Goal: Navigation & Orientation: Find specific page/section

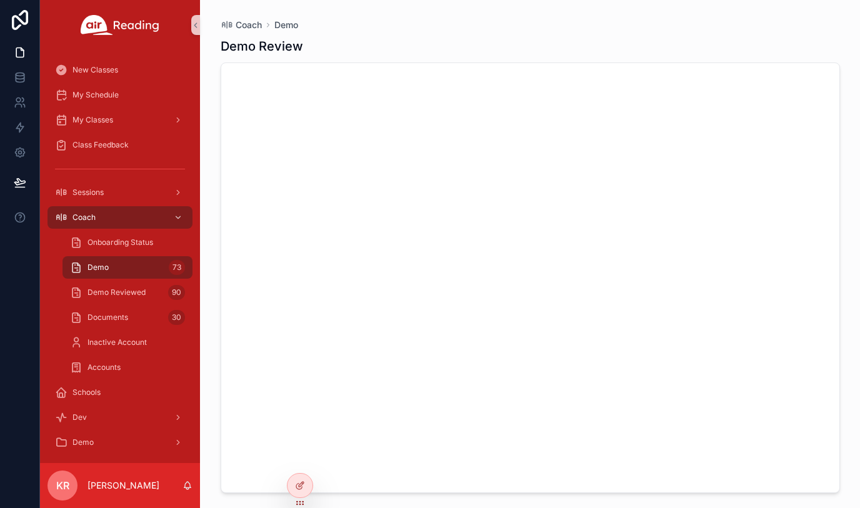
scroll to position [9439, 0]
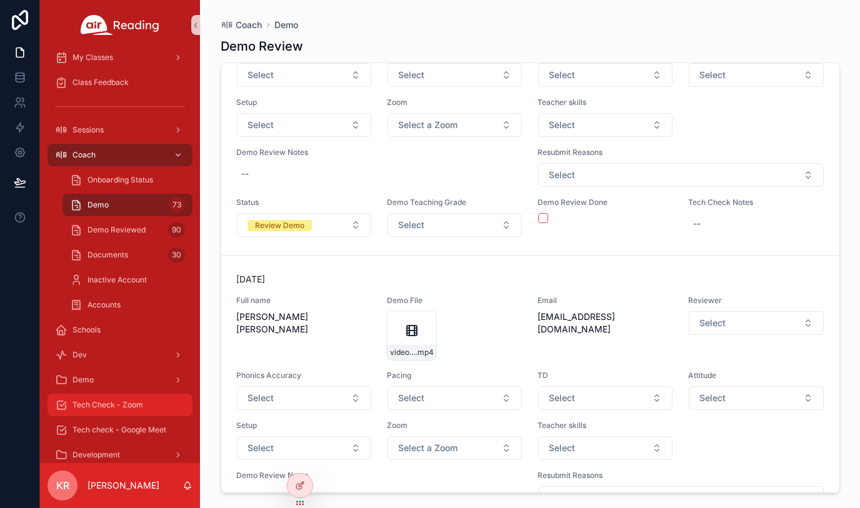
click at [136, 404] on span "Tech Check - Zoom" at bounding box center [108, 405] width 71 height 10
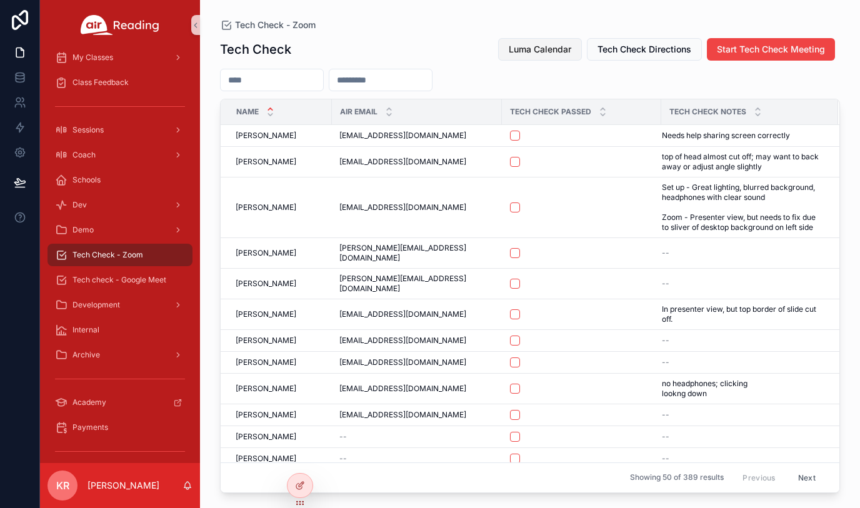
click at [540, 53] on span "Luma Calendar" at bounding box center [540, 49] width 63 height 13
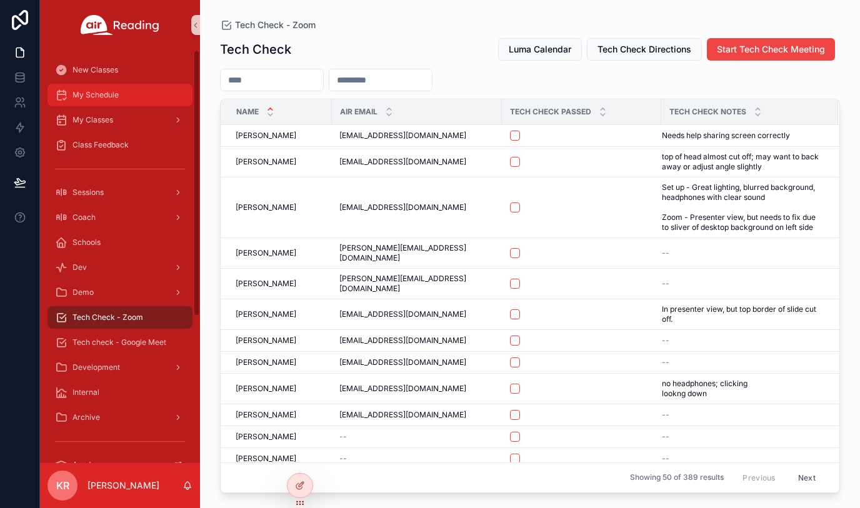
click at [105, 98] on span "My Schedule" at bounding box center [96, 95] width 46 height 10
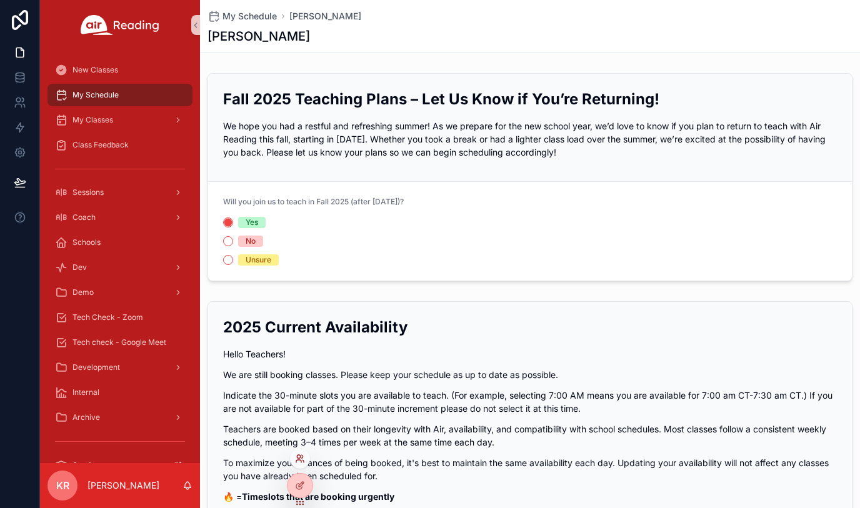
click at [298, 461] on icon at bounding box center [300, 459] width 10 height 10
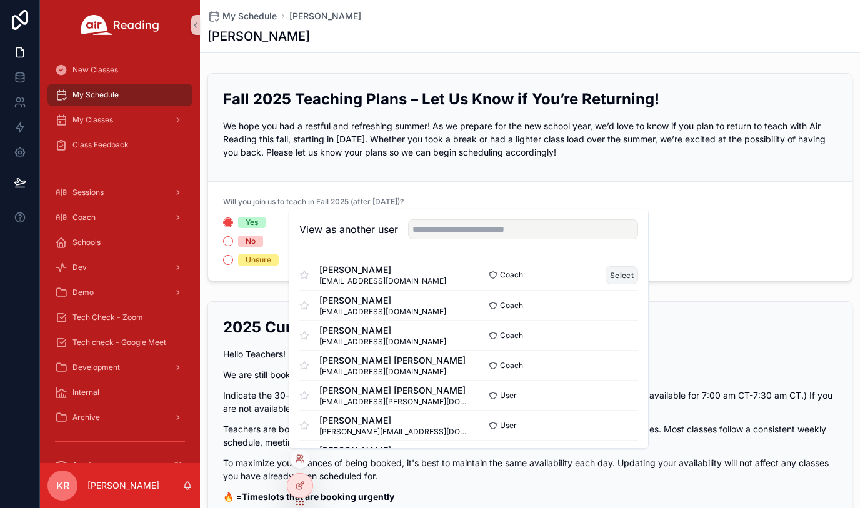
click at [616, 279] on button "Select" at bounding box center [622, 275] width 33 height 18
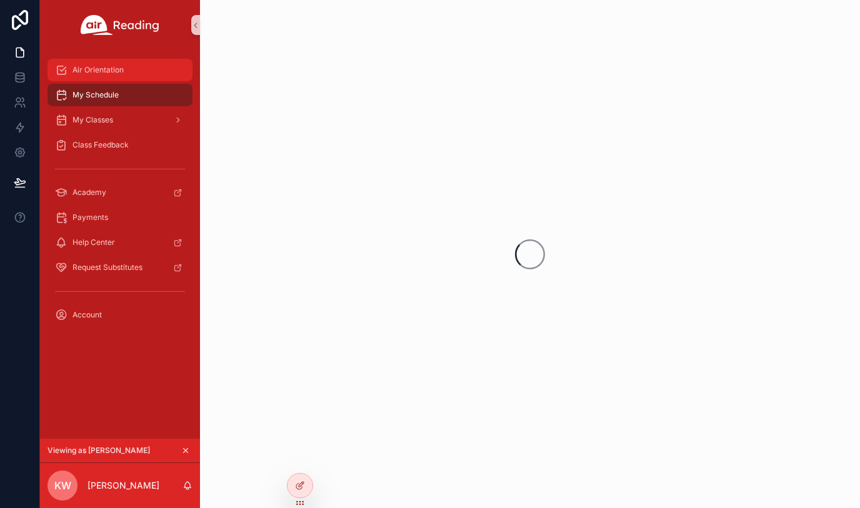
click at [111, 68] on span "Air Orientation" at bounding box center [98, 70] width 51 height 10
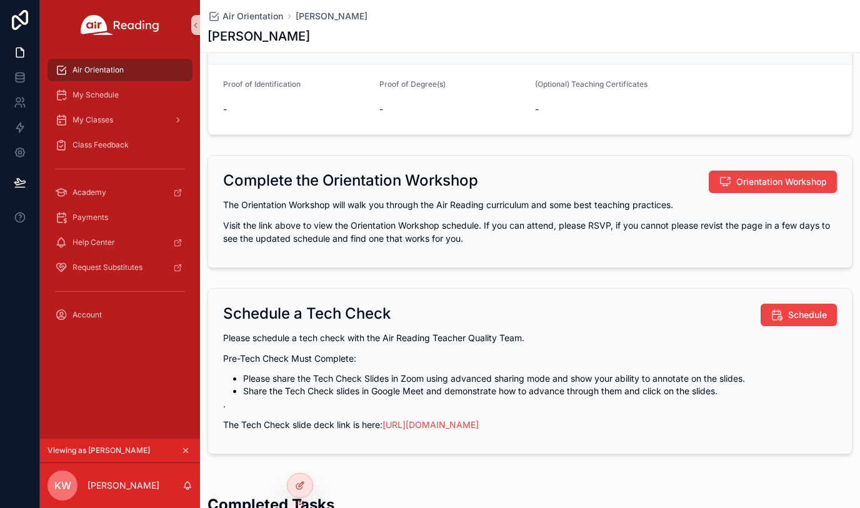
scroll to position [188, 0]
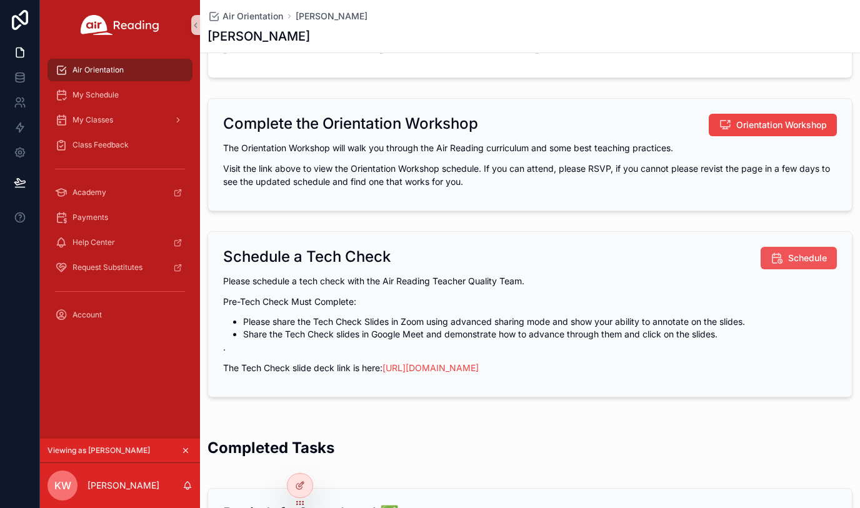
click at [801, 258] on span "Schedule" at bounding box center [807, 258] width 39 height 13
click at [187, 449] on icon "scrollable content" at bounding box center [185, 450] width 9 height 9
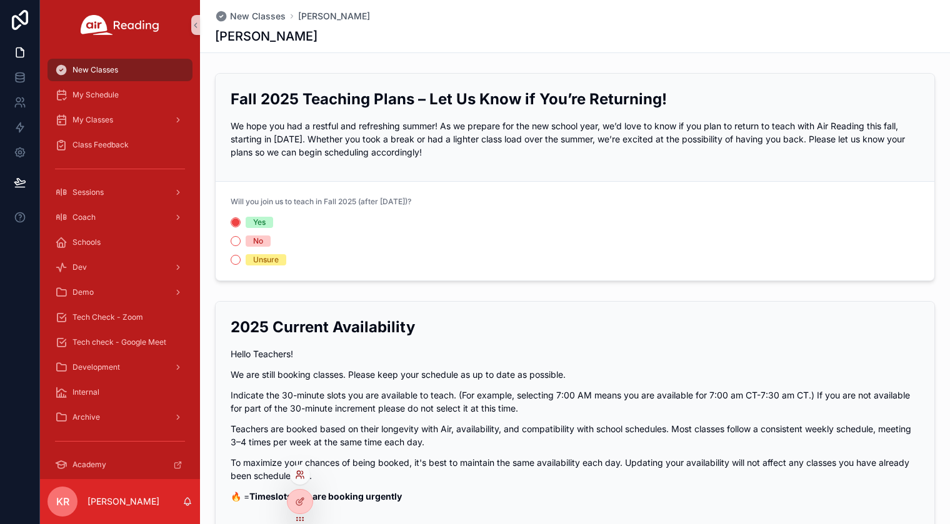
click at [296, 478] on icon at bounding box center [298, 477] width 5 height 3
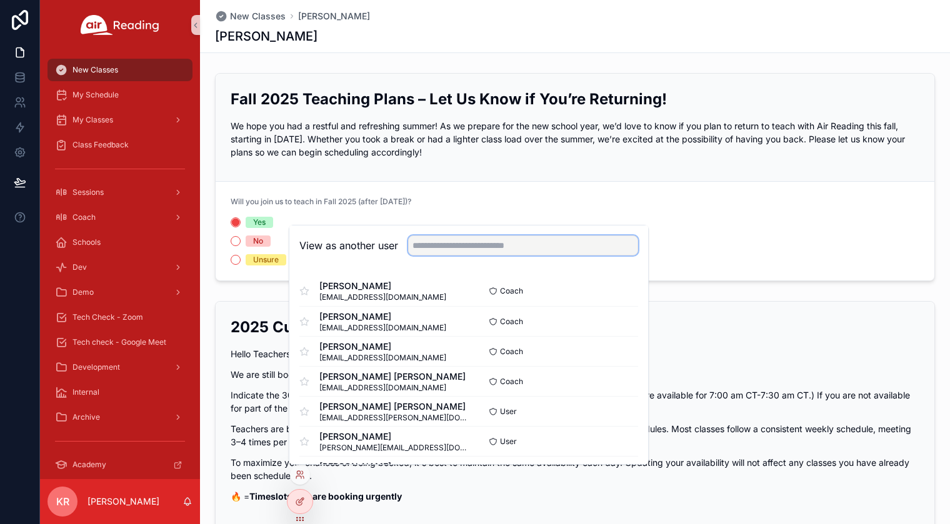
click at [448, 249] on input "text" at bounding box center [523, 246] width 230 height 20
type input "****"
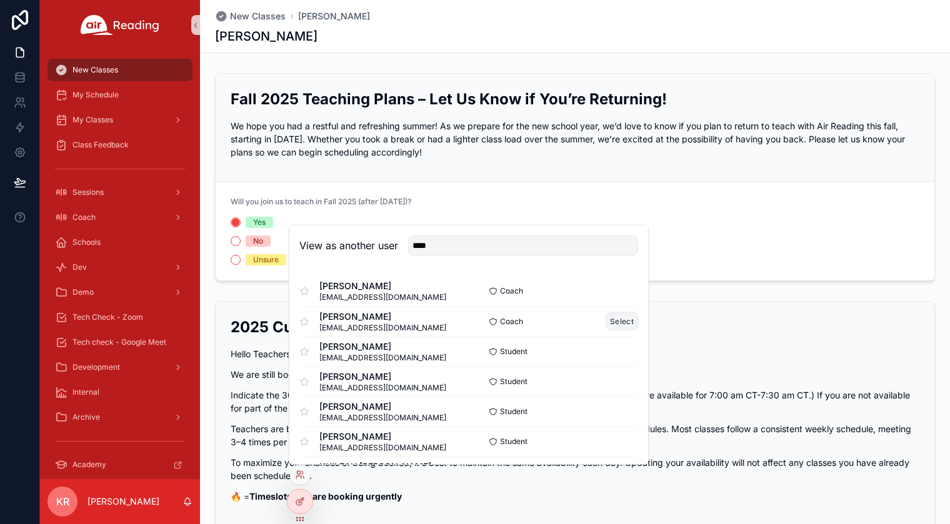
click at [606, 322] on button "Select" at bounding box center [622, 322] width 33 height 18
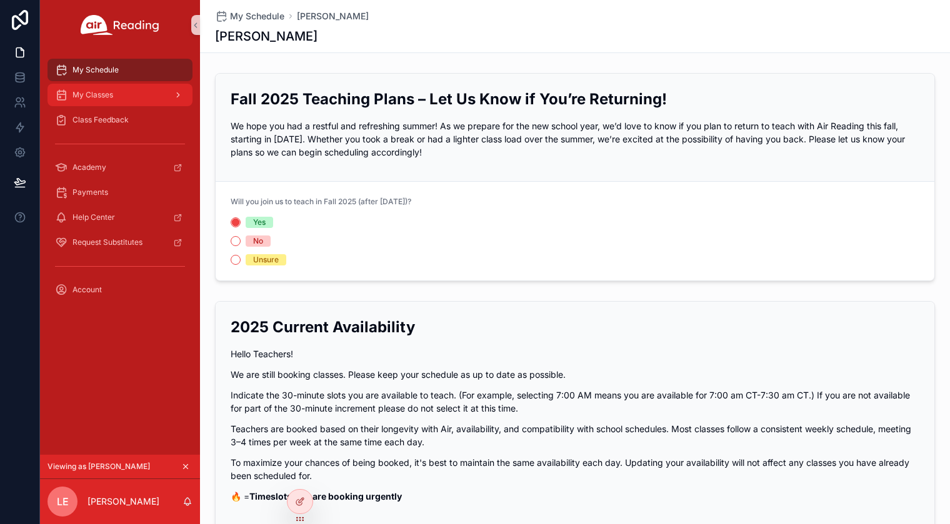
click at [108, 99] on span "My Classes" at bounding box center [93, 95] width 41 height 10
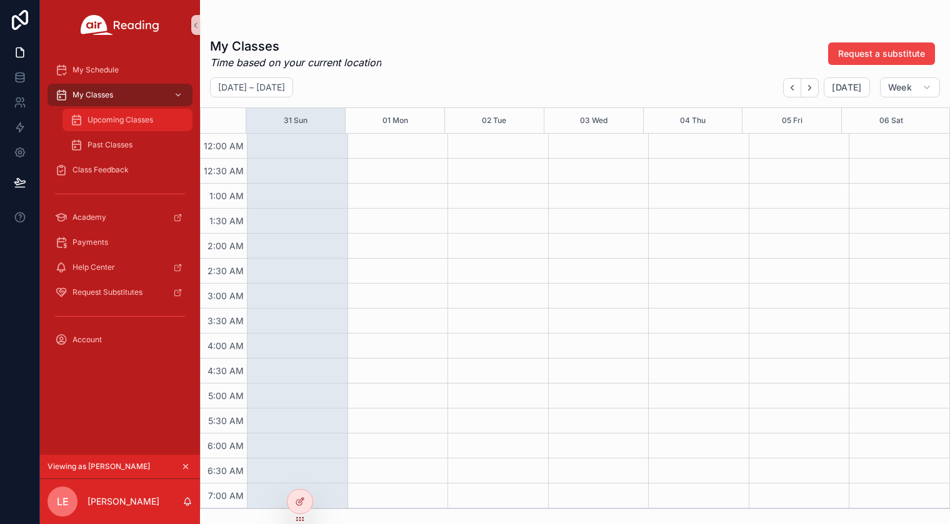
click at [119, 124] on span "Upcoming Classes" at bounding box center [121, 120] width 66 height 10
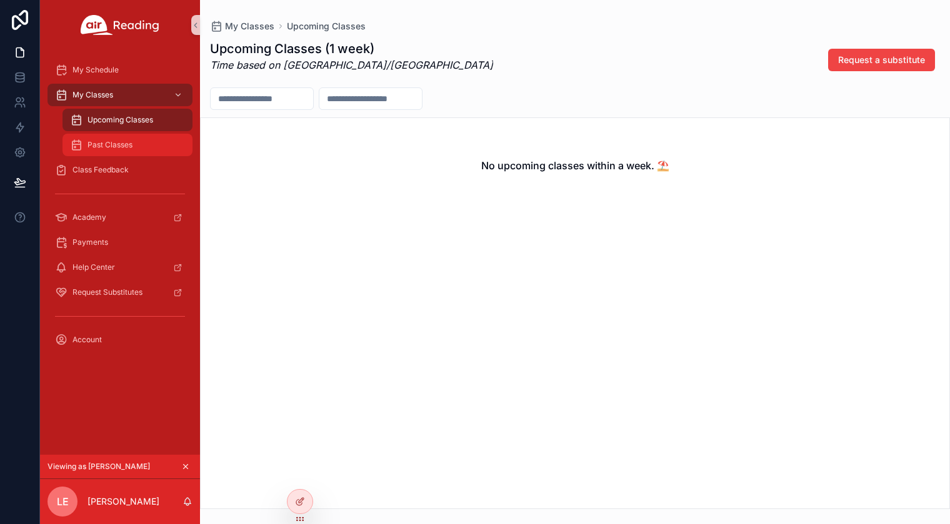
click at [99, 151] on div "Past Classes" at bounding box center [127, 145] width 115 height 20
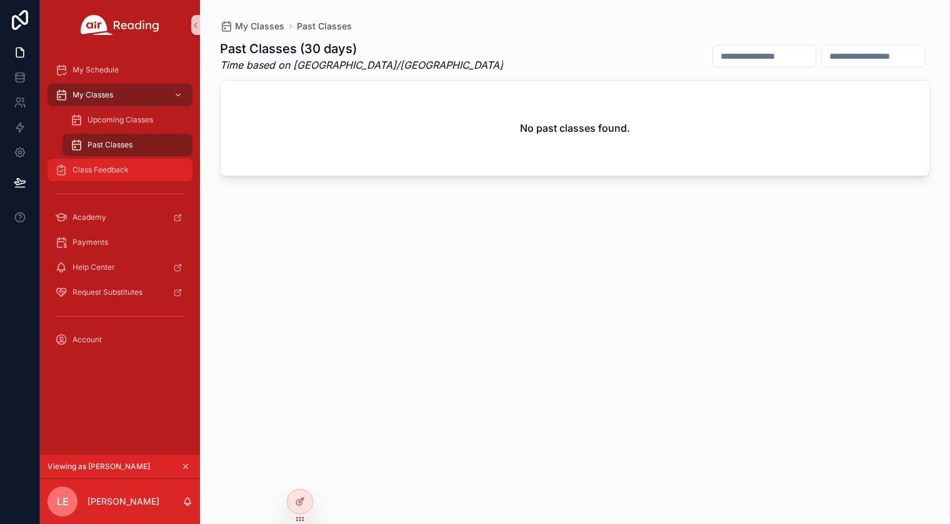
click at [115, 172] on span "Class Feedback" at bounding box center [101, 170] width 56 height 10
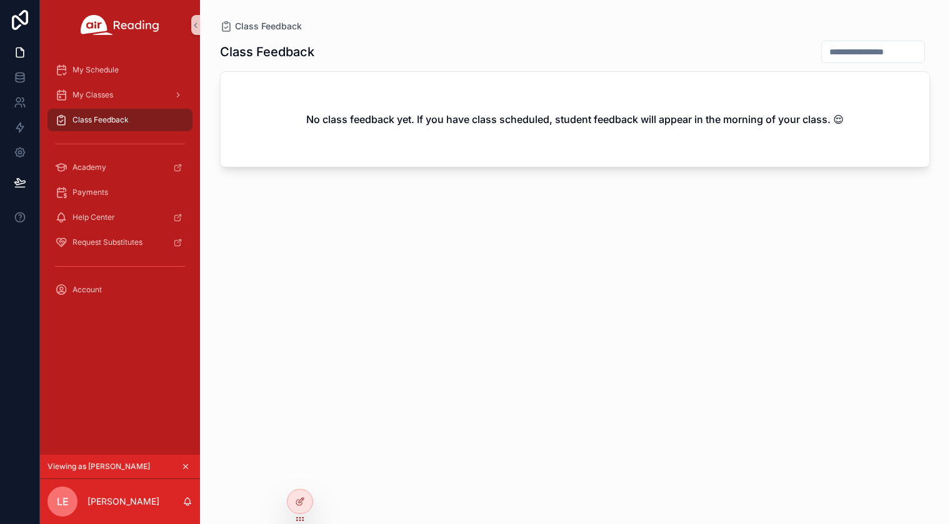
click at [184, 467] on icon "scrollable content" at bounding box center [185, 467] width 9 height 9
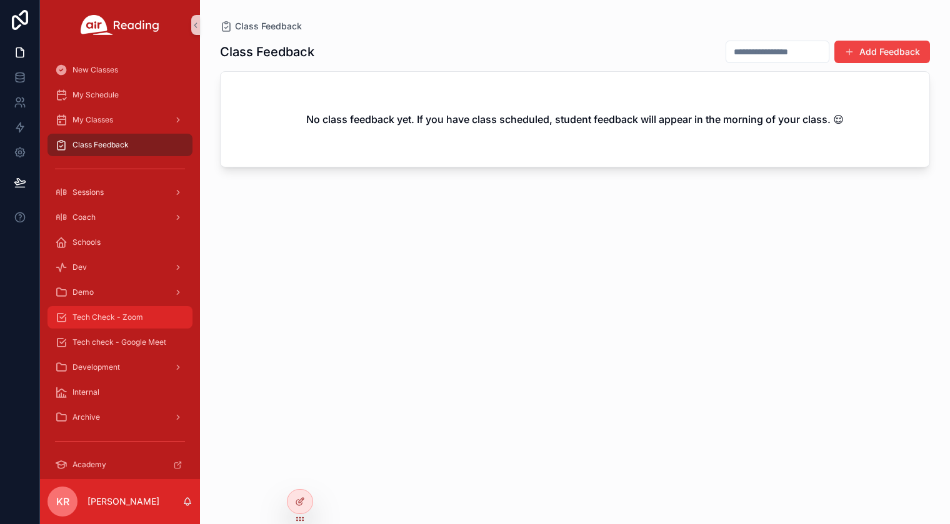
click at [116, 324] on div "Tech Check - Zoom" at bounding box center [120, 318] width 130 height 20
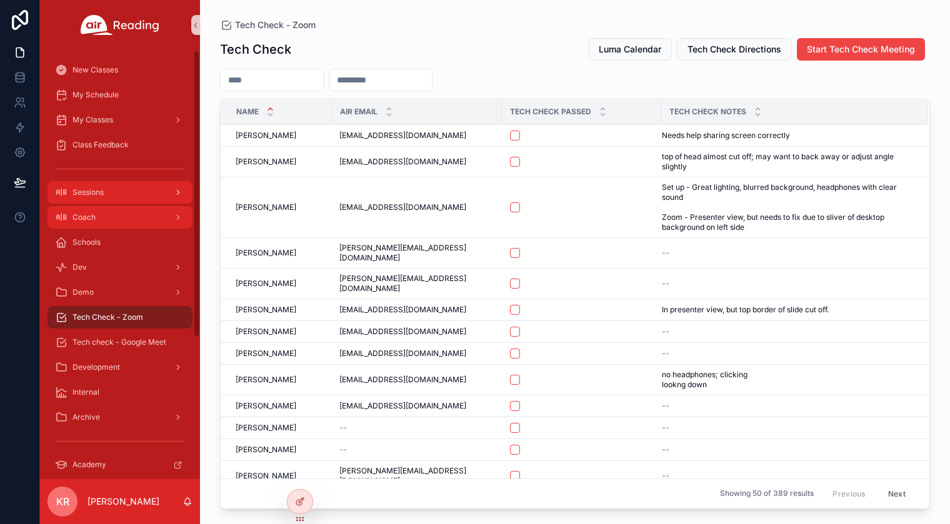
drag, startPoint x: 118, startPoint y: 220, endPoint x: 180, endPoint y: 193, distance: 68.3
click at [118, 220] on div "Coach" at bounding box center [120, 218] width 130 height 20
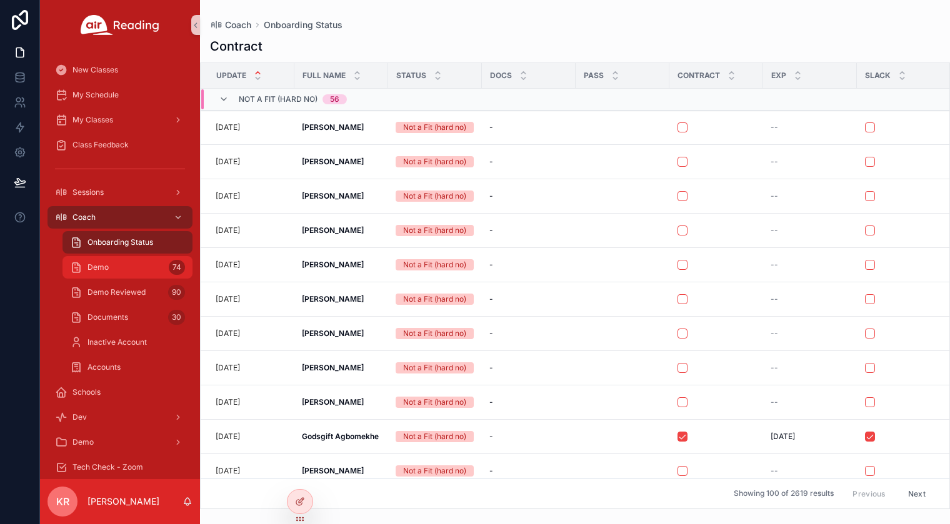
click at [138, 263] on div "Demo 74" at bounding box center [127, 268] width 115 height 20
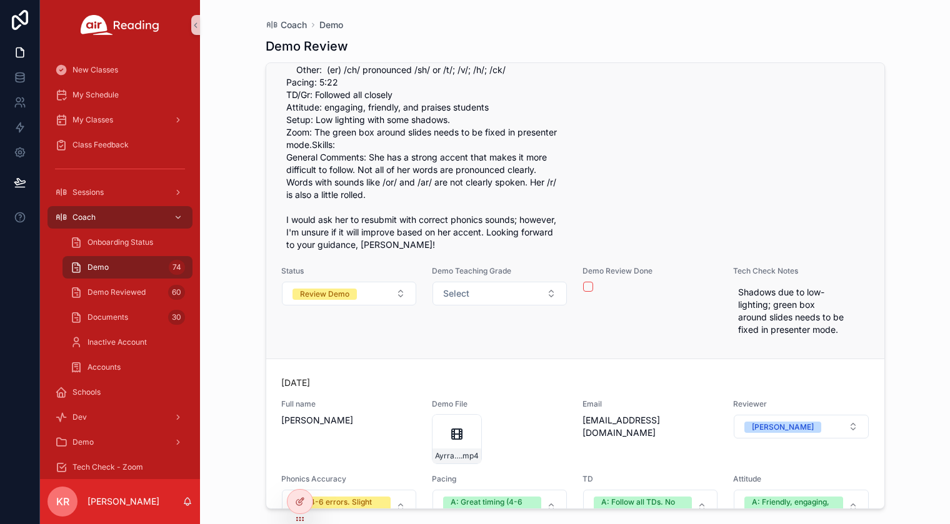
scroll to position [17473, 0]
